Goal: Task Accomplishment & Management: Manage account settings

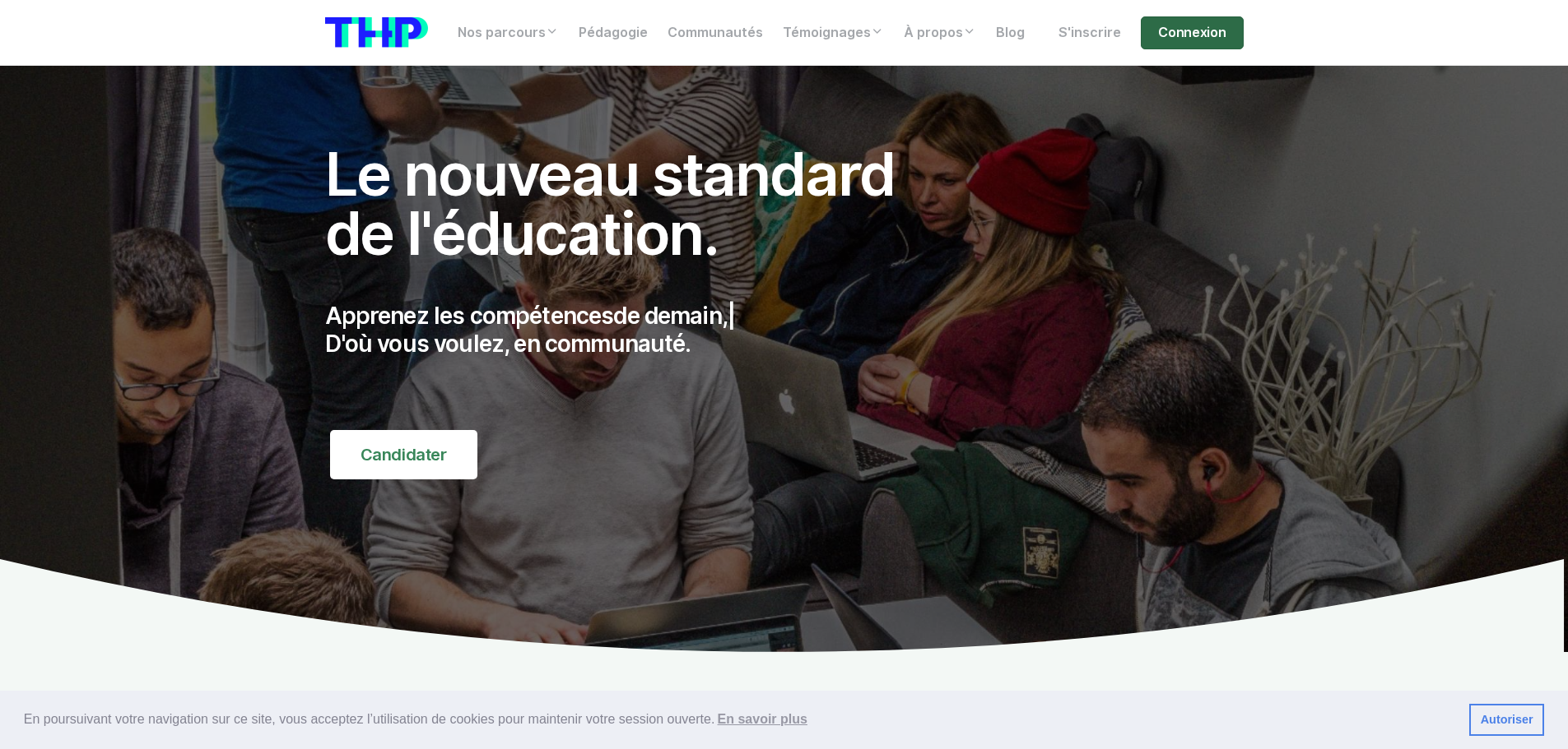
click at [1187, 32] on link "Connexion" at bounding box center [1192, 33] width 102 height 33
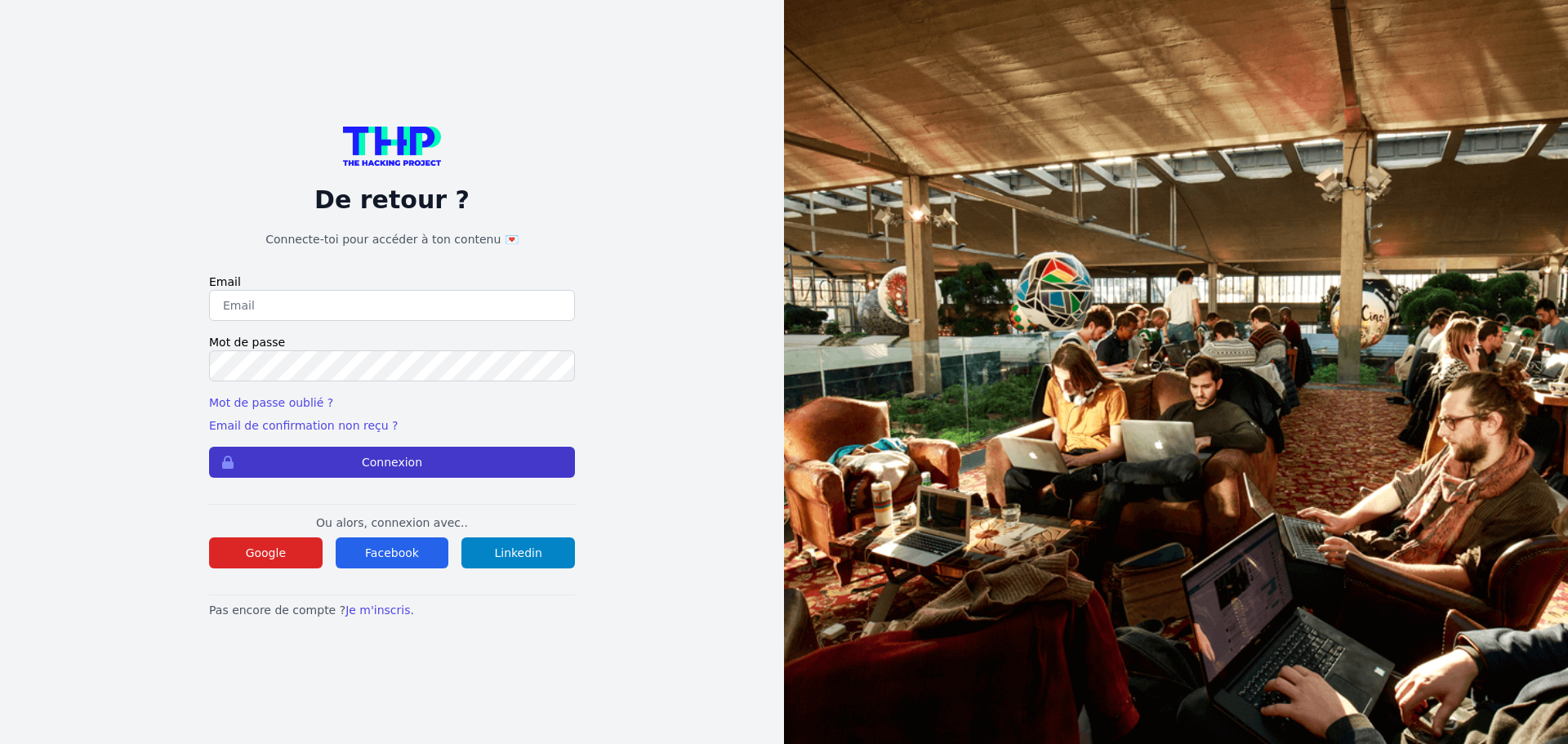
type input "mverhaeghe5@gmail.com"
click at [372, 457] on button "Connexion" at bounding box center [392, 463] width 366 height 31
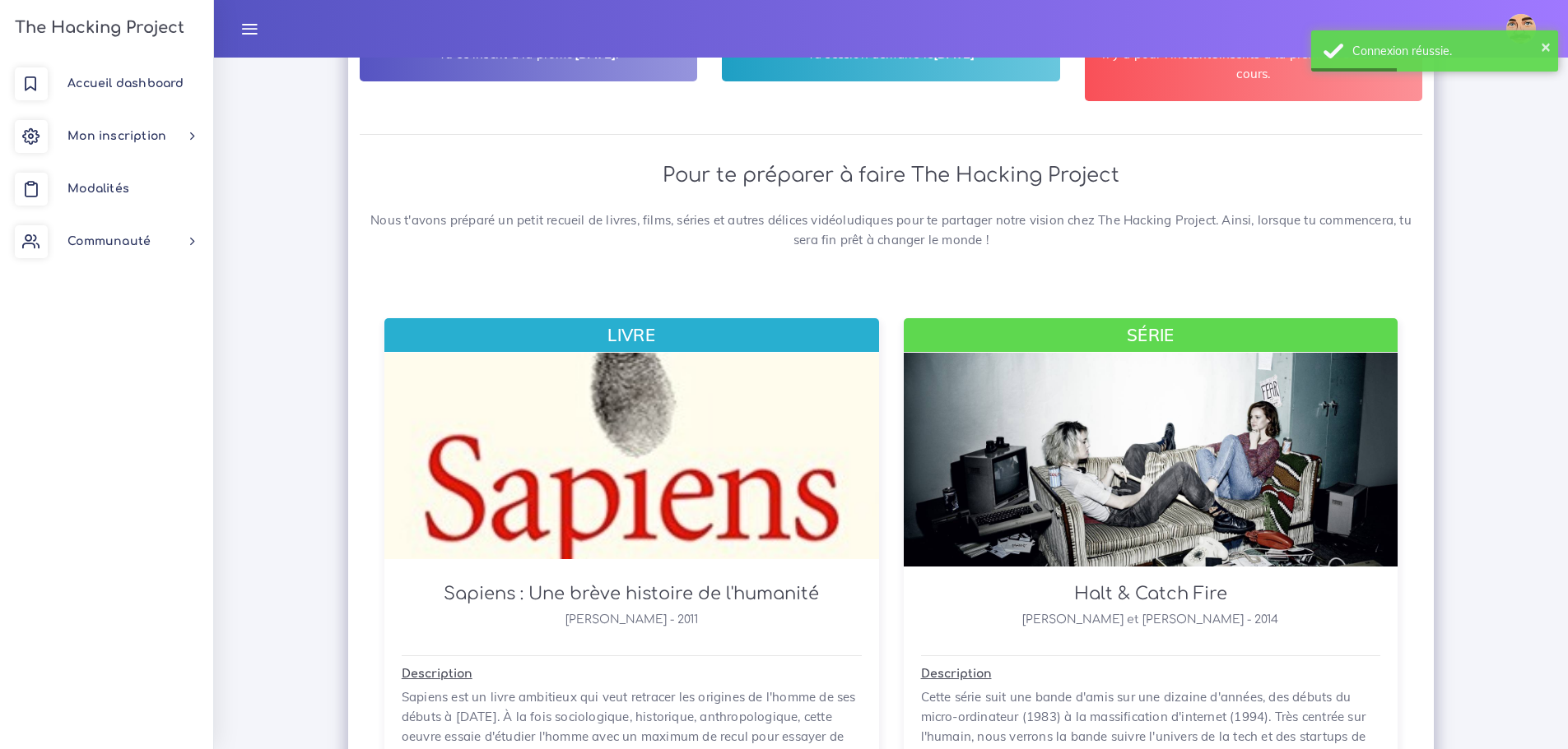
scroll to position [576, 0]
